Goal: Find specific page/section: Find specific page/section

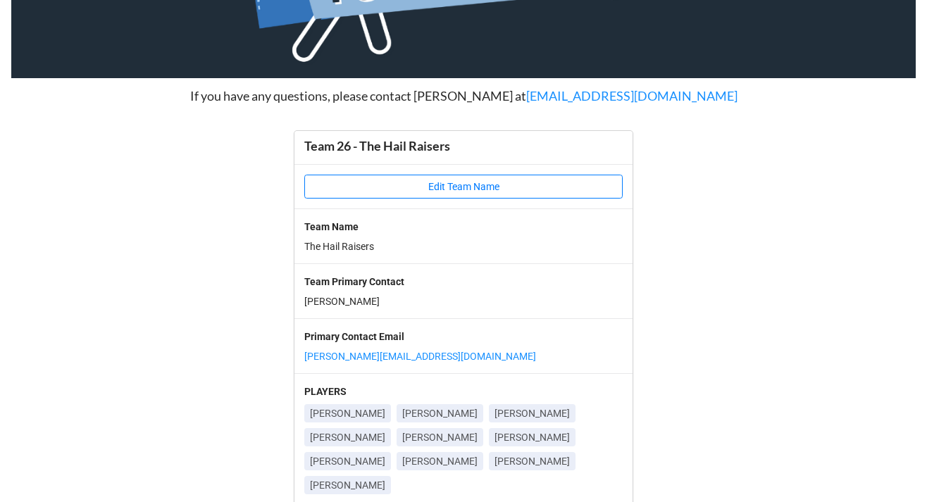
scroll to position [259, 0]
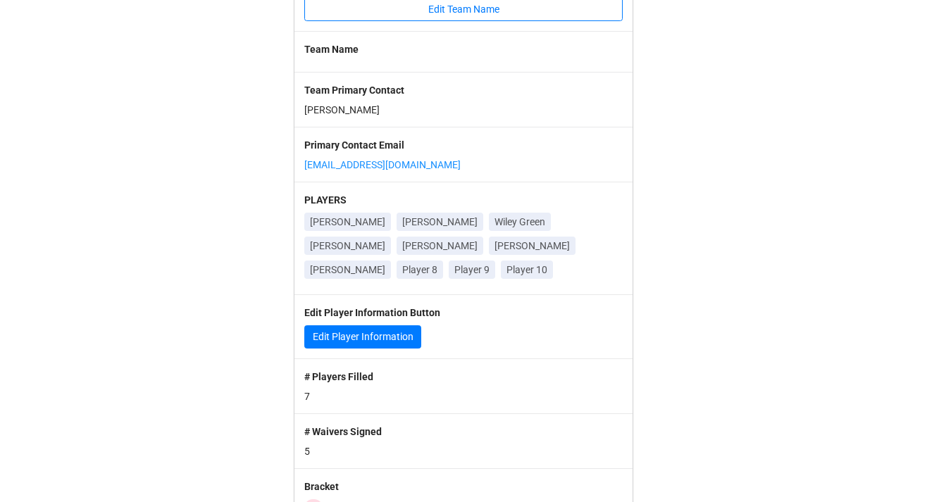
scroll to position [438, 0]
